Goal: Find specific page/section

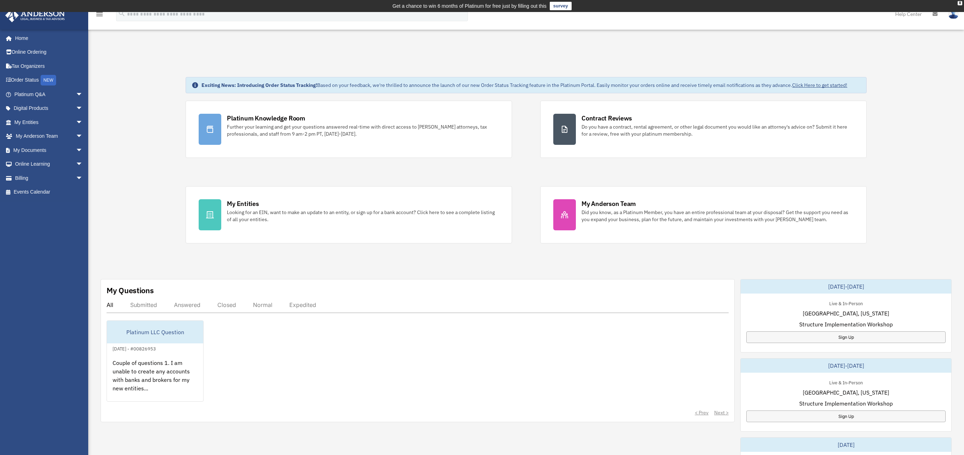
click at [354, 29] on div "menu search Site Menu add [EMAIL_ADDRESS][DOMAIN_NAME] My Profile Reset Passwor…" at bounding box center [481, 17] width 953 height 24
click at [31, 78] on link "Order Status NEW" at bounding box center [49, 80] width 89 height 14
click at [42, 155] on link "My Documents arrow_drop_down" at bounding box center [49, 150] width 89 height 14
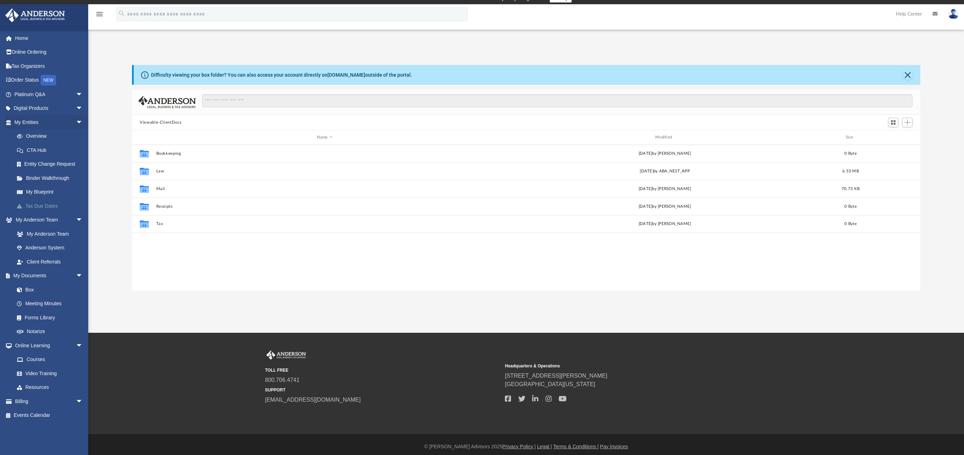
scroll to position [12, 0]
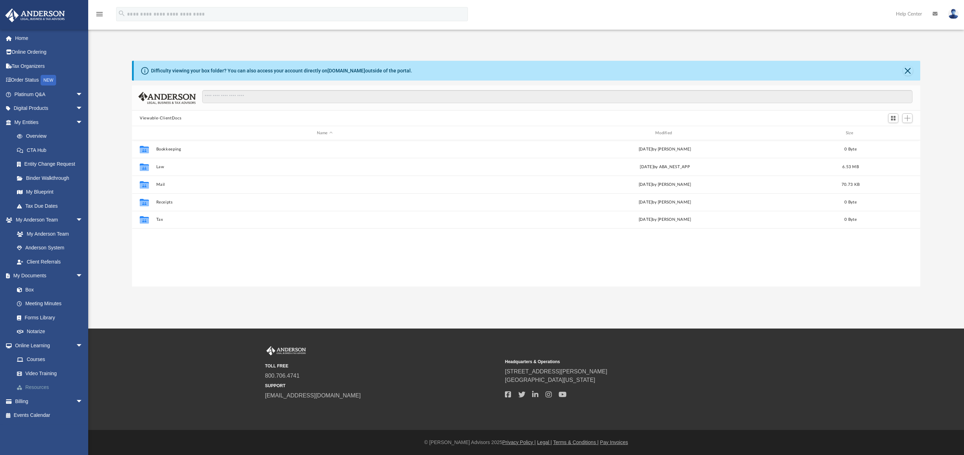
click at [49, 391] on link "Resources" at bounding box center [52, 387] width 84 height 14
